Goal: Information Seeking & Learning: Learn about a topic

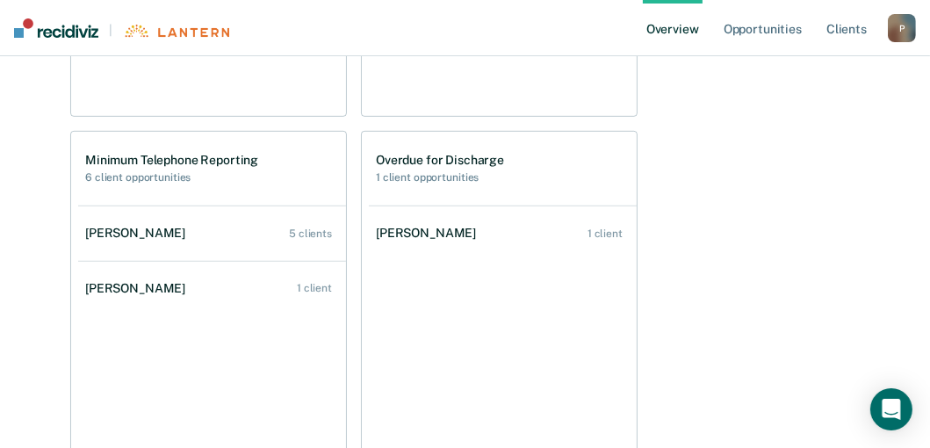
scroll to position [913, 0]
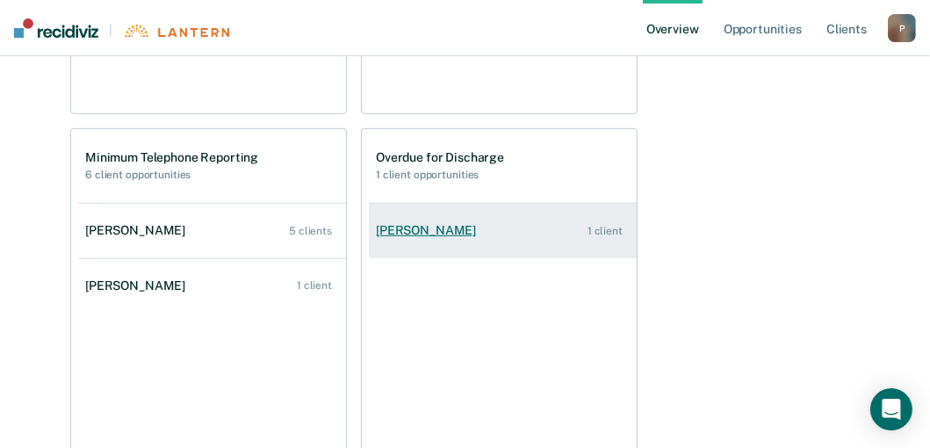
click at [448, 230] on div "[PERSON_NAME]" at bounding box center [429, 230] width 107 height 15
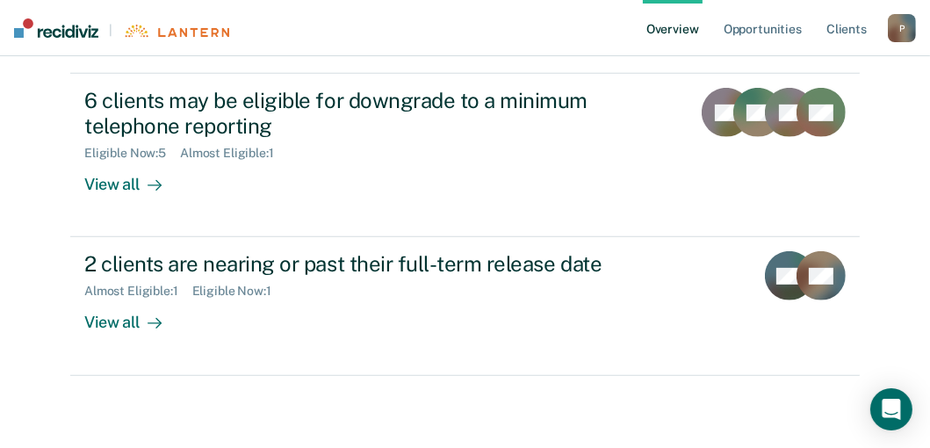
scroll to position [694, 0]
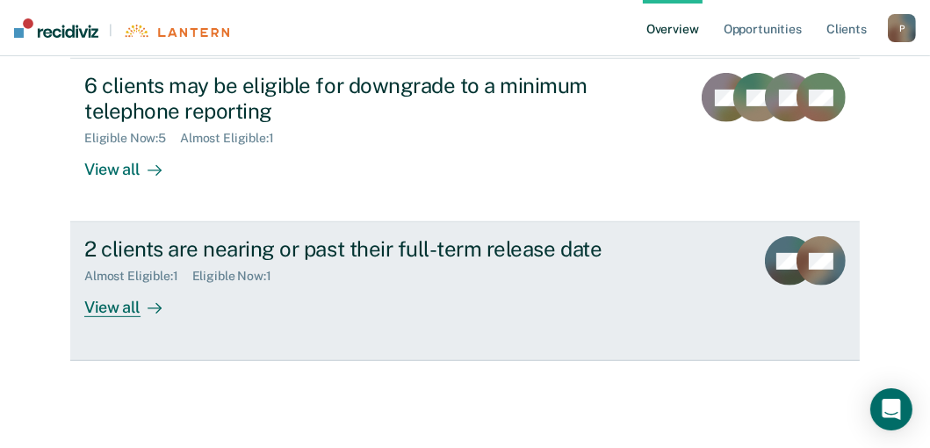
click at [121, 306] on div "View all" at bounding box center [133, 301] width 98 height 34
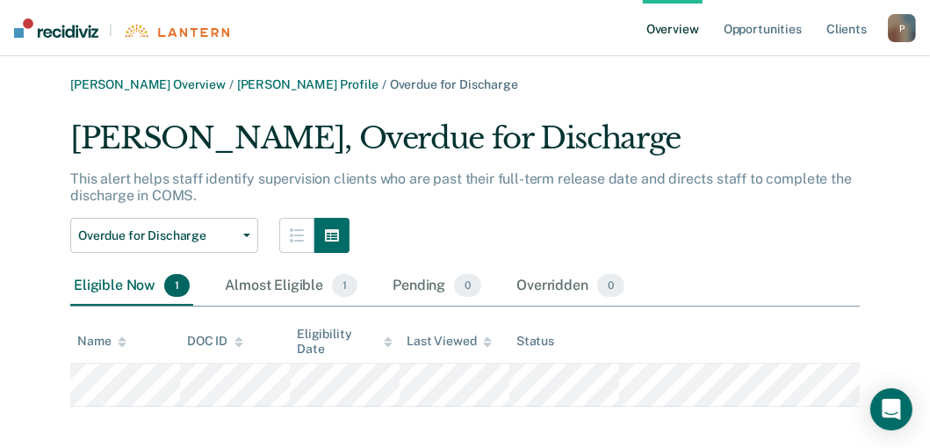
scroll to position [13, 0]
